Goal: Information Seeking & Learning: Learn about a topic

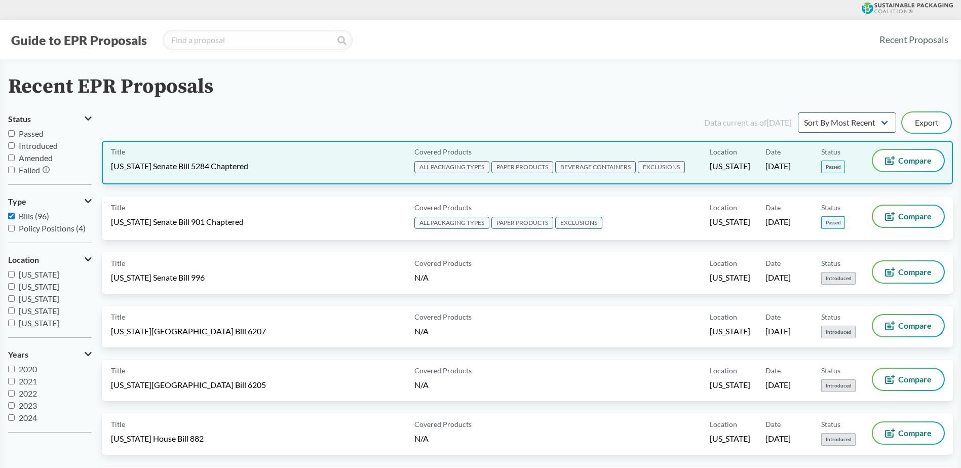
click at [179, 162] on span "[US_STATE] Senate Bill 5284 Chaptered" at bounding box center [179, 166] width 137 height 11
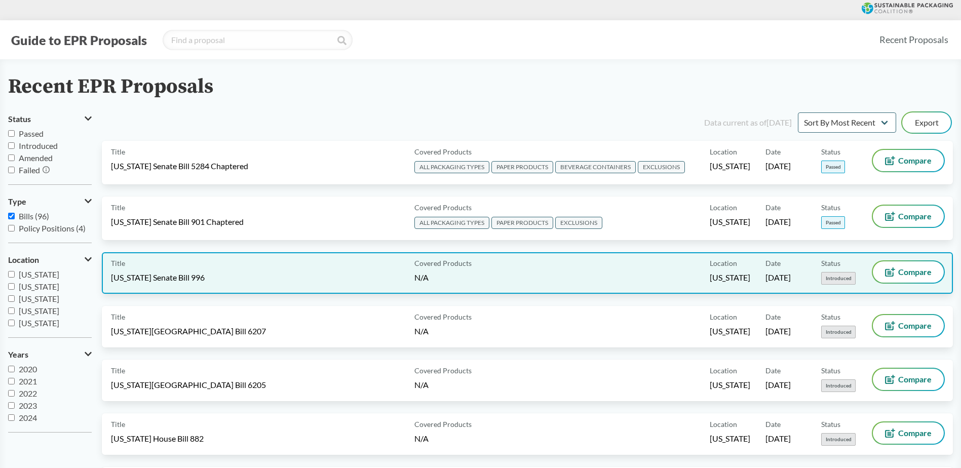
click at [178, 260] on div "Title Rhode Island Senate Bill 996 Covered Products N/A Location Rhode Island D…" at bounding box center [527, 273] width 851 height 42
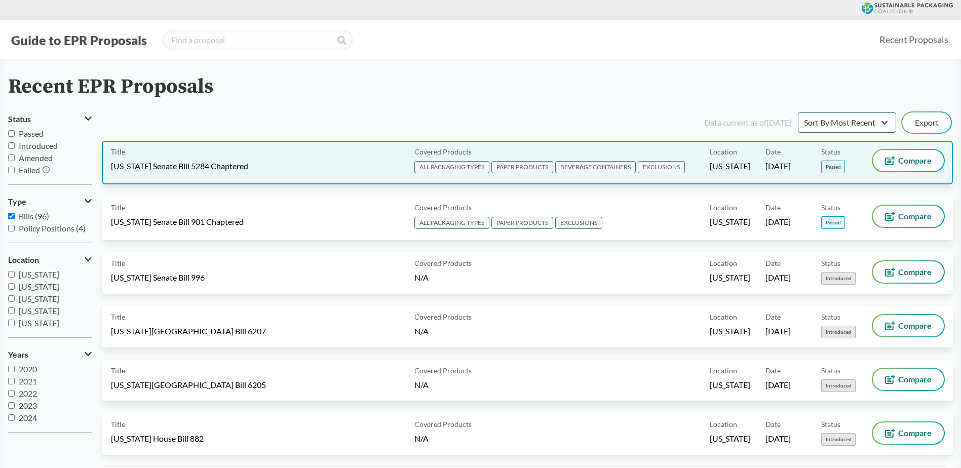
click at [153, 168] on span "[US_STATE] Senate Bill 5284 Chaptered" at bounding box center [179, 166] width 137 height 11
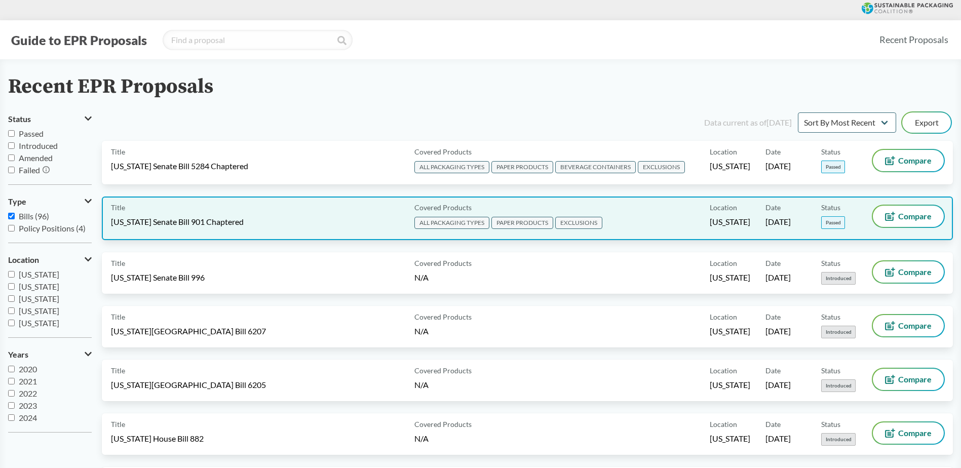
click at [177, 221] on span "[US_STATE] Senate Bill 901 Chaptered" at bounding box center [177, 221] width 133 height 11
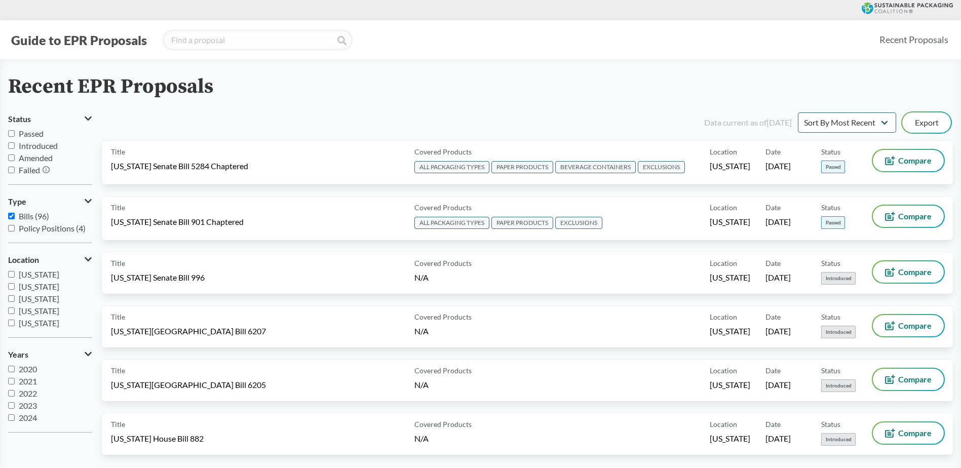
drag, startPoint x: 959, startPoint y: 29, endPoint x: 965, endPoint y: 34, distance: 7.6
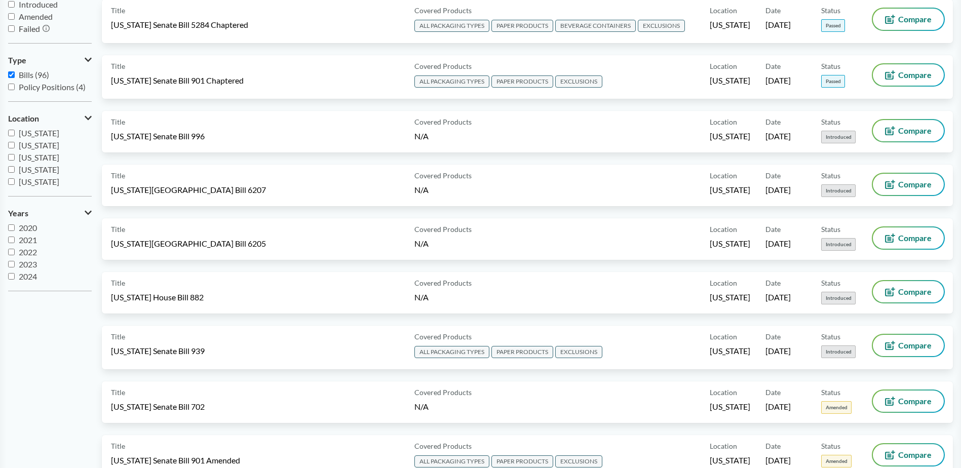
scroll to position [167, 0]
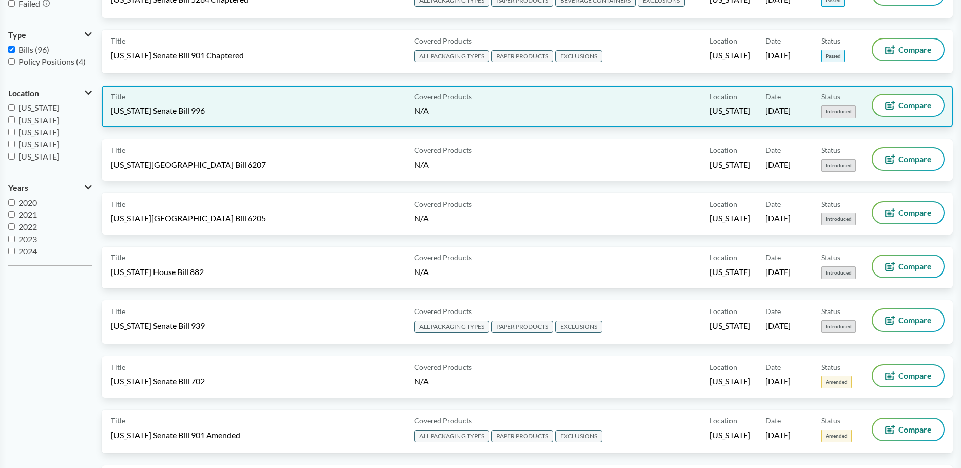
click at [252, 107] on div "Title Rhode Island Senate Bill 996" at bounding box center [260, 106] width 299 height 23
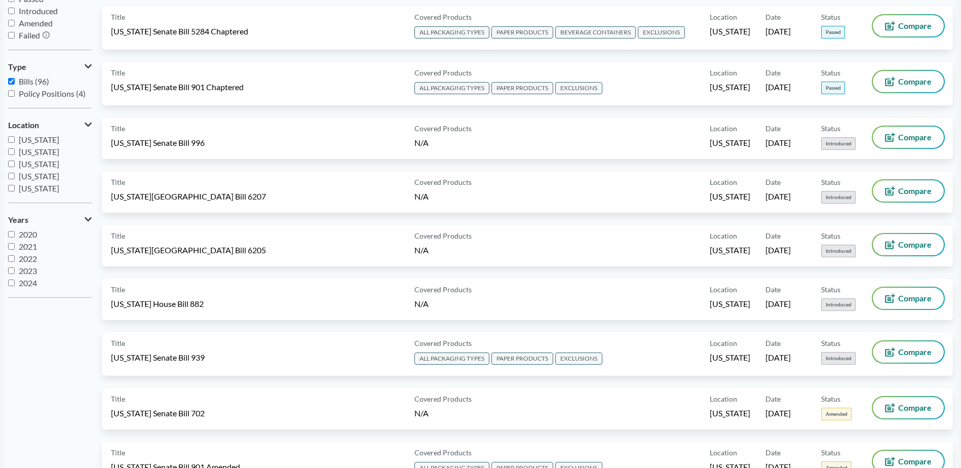
scroll to position [154, 0]
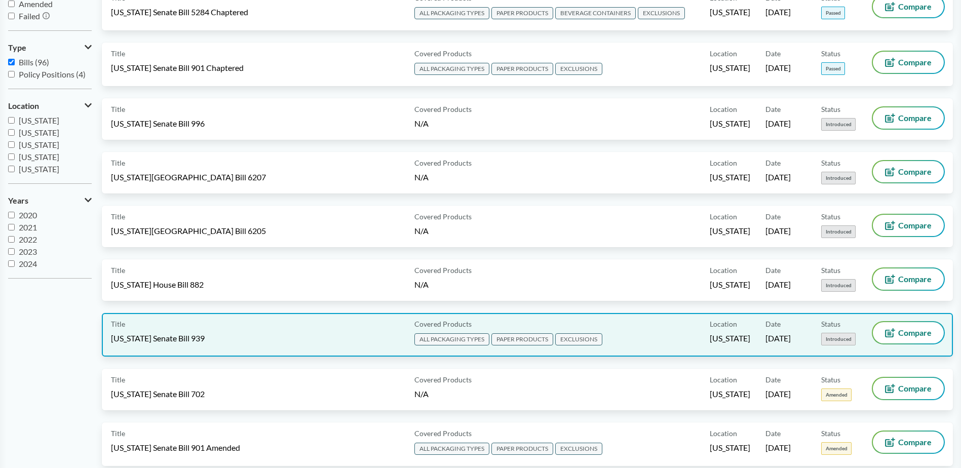
click at [442, 333] on span "ALL PACKAGING TYPES PAPER PRODUCTS EXCLUSIONS" at bounding box center [509, 340] width 190 height 15
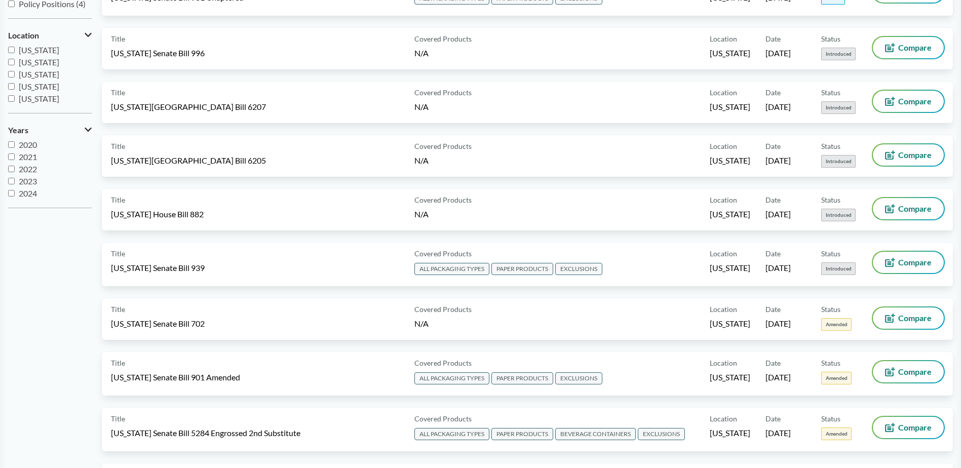
scroll to position [237, 0]
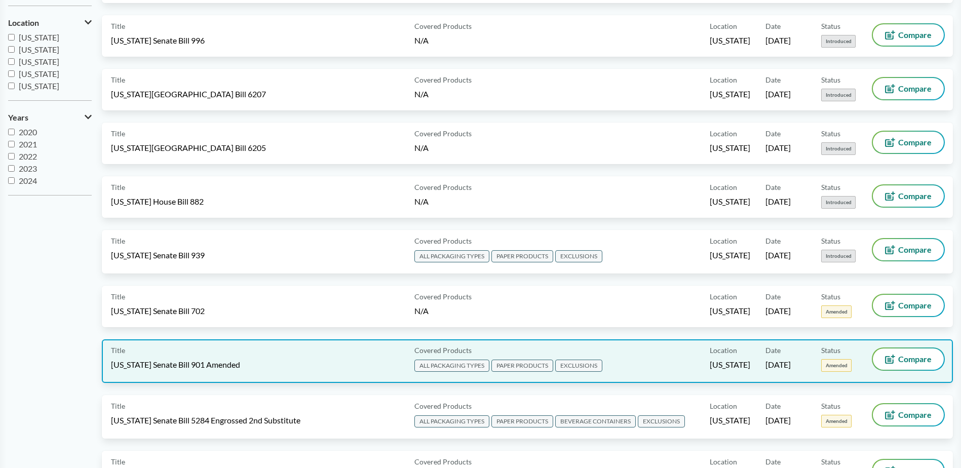
click at [443, 347] on span "Covered Products" at bounding box center [442, 350] width 57 height 11
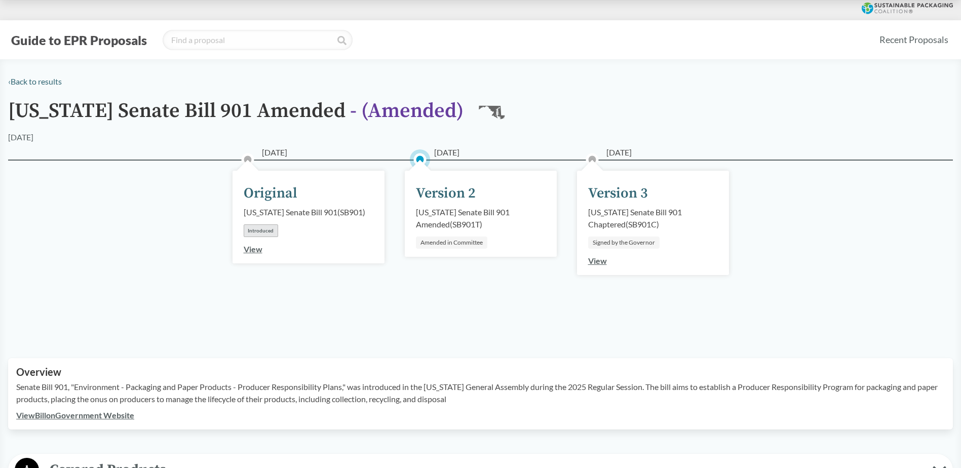
click at [624, 253] on div "05/13/2025 Version 3 Maryland Senate Bill 901 Chaptered ( SB901C ) Signed by th…" at bounding box center [653, 223] width 152 height 104
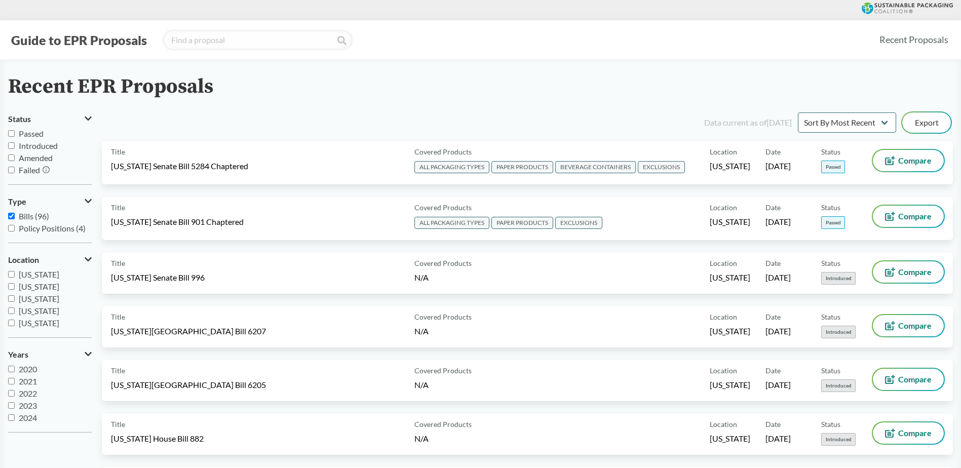
click at [11, 131] on input "Passed" at bounding box center [11, 133] width 7 height 7
checkbox input "true"
click at [9, 135] on input "Passed" at bounding box center [11, 133] width 7 height 7
checkbox input "true"
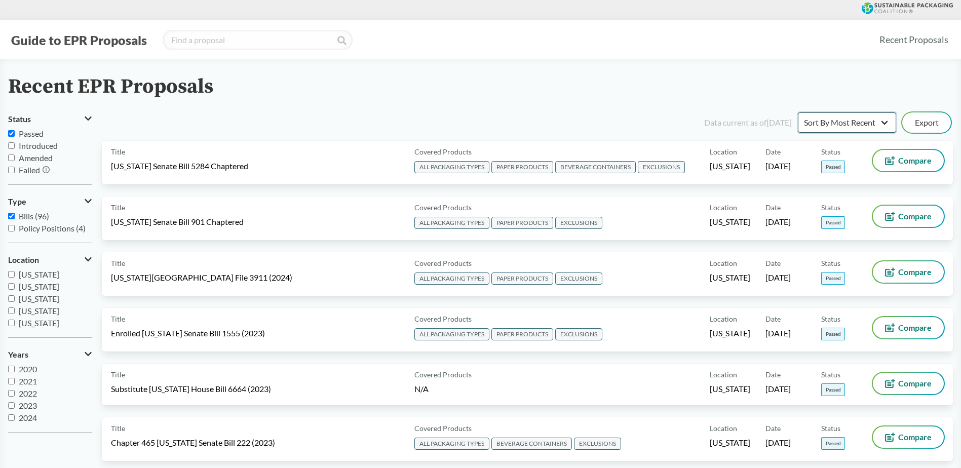
click at [858, 120] on select "Sort By Most Recent Sort By Status" at bounding box center [847, 122] width 98 height 20
click at [672, 50] on div "Guide to EPR Proposals Recent Proposals" at bounding box center [480, 39] width 961 height 39
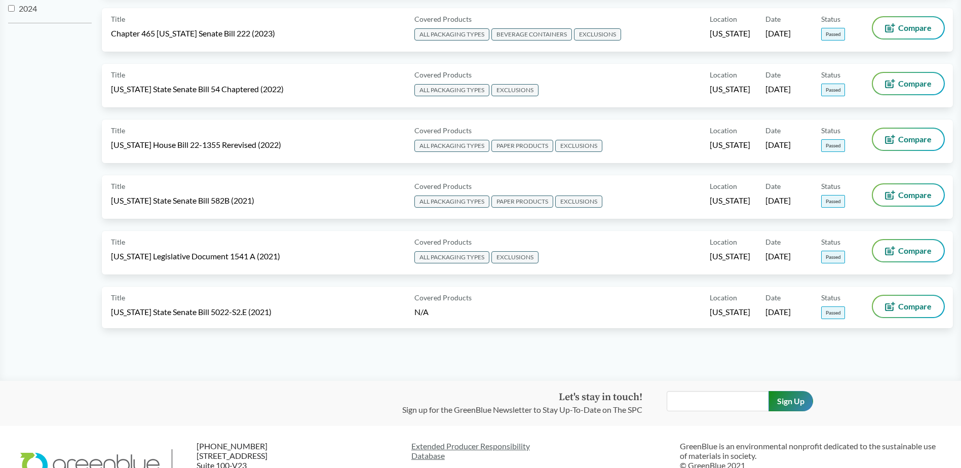
drag, startPoint x: 965, startPoint y: 244, endPoint x: 536, endPoint y: 367, distance: 446.3
click at [536, 367] on main "Recent EPR Proposals Status Passed Introduced Amended Failed Type Bills (96) Po…" at bounding box center [480, 15] width 961 height 731
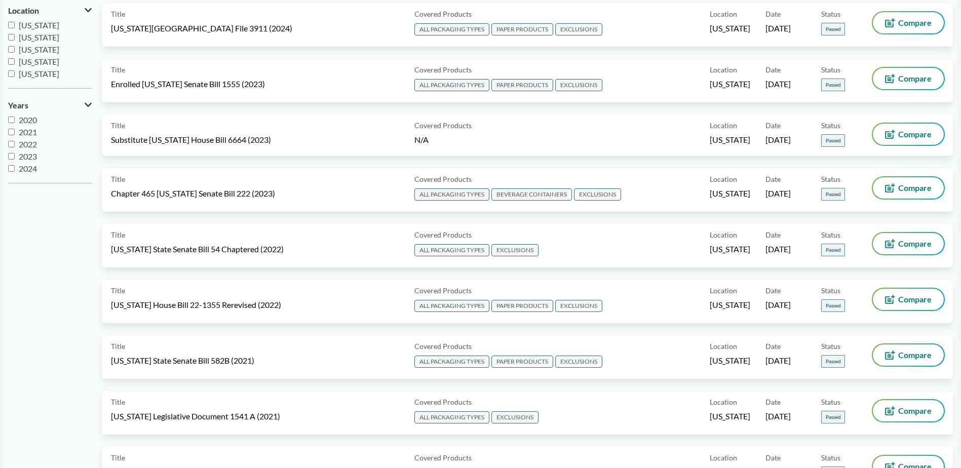
scroll to position [243, 0]
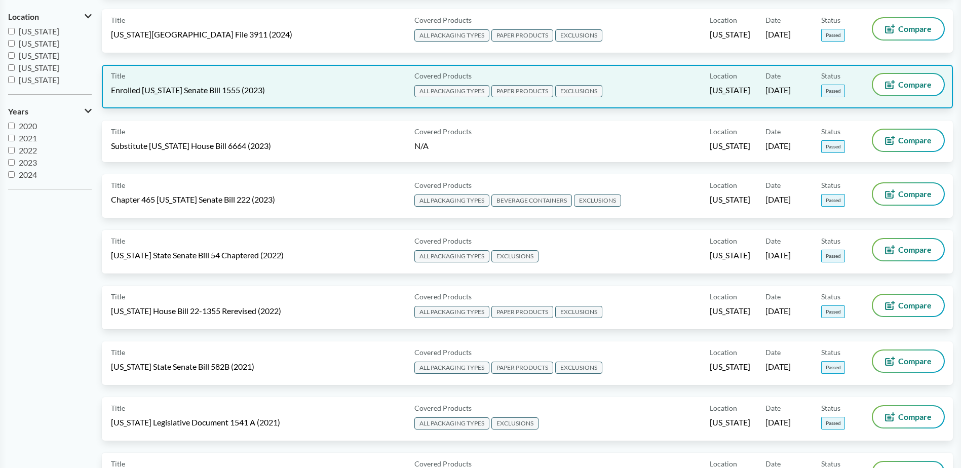
click at [275, 89] on div "Title Enrolled [US_STATE] Senate Bill 1555 (2023)" at bounding box center [260, 86] width 299 height 25
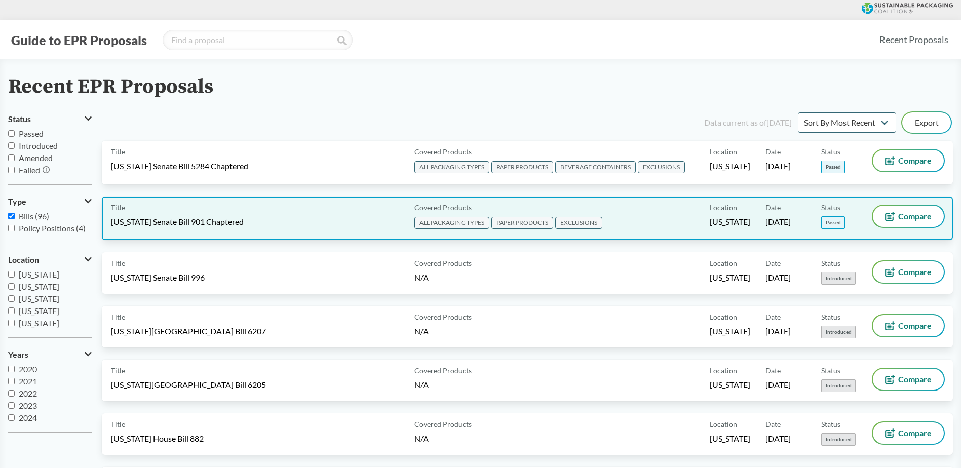
click at [643, 213] on div "Covered Products ALL PACKAGING TYPES PAPER PRODUCTS EXCLUSIONS" at bounding box center [559, 218] width 299 height 25
